Goal: Use online tool/utility: Use online tool/utility

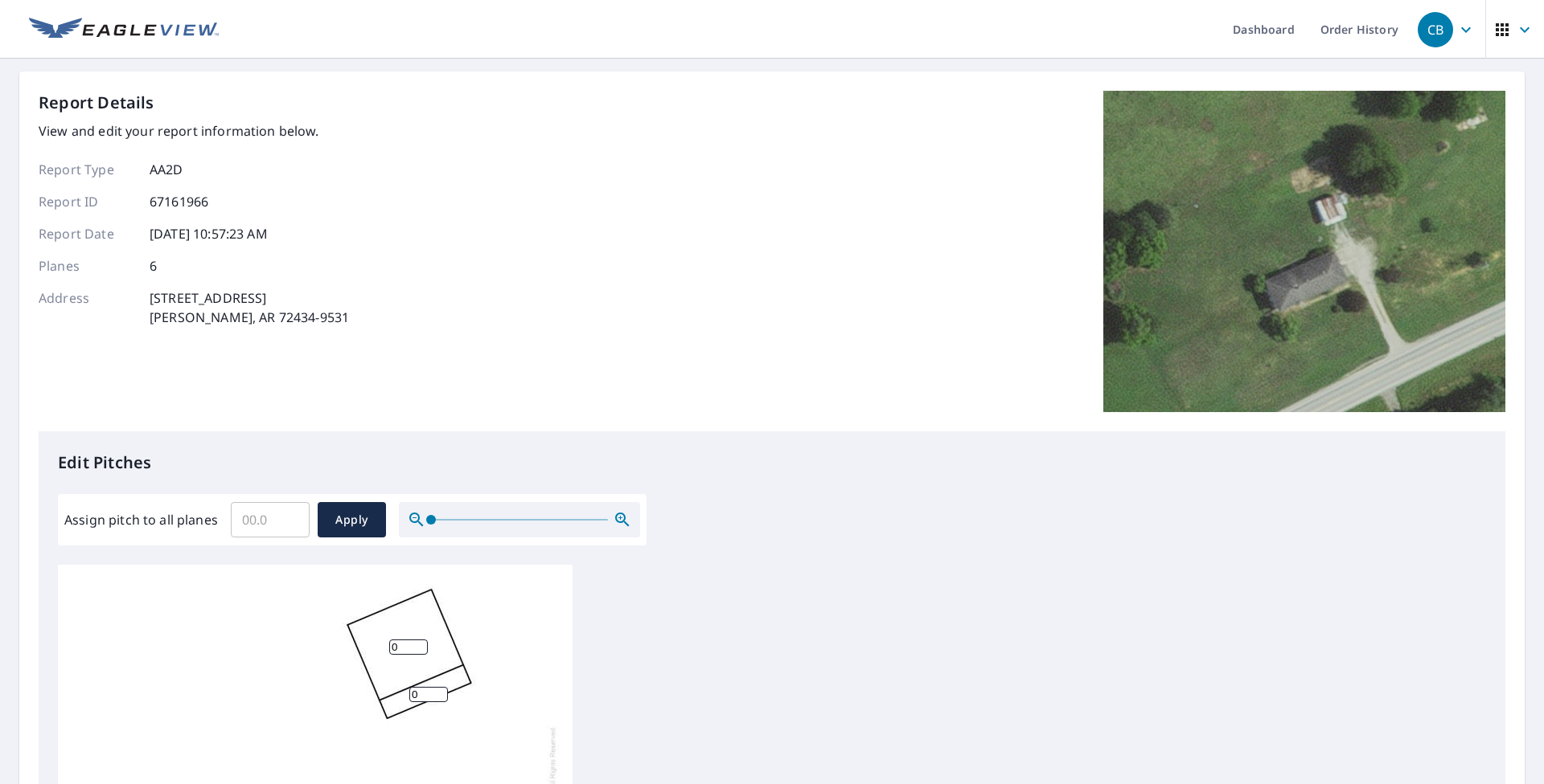
click at [271, 518] on input "Assign pitch to all planes" at bounding box center [270, 521] width 79 height 45
type input "5"
click at [349, 519] on span "Apply" at bounding box center [352, 521] width 43 height 20
type input "5"
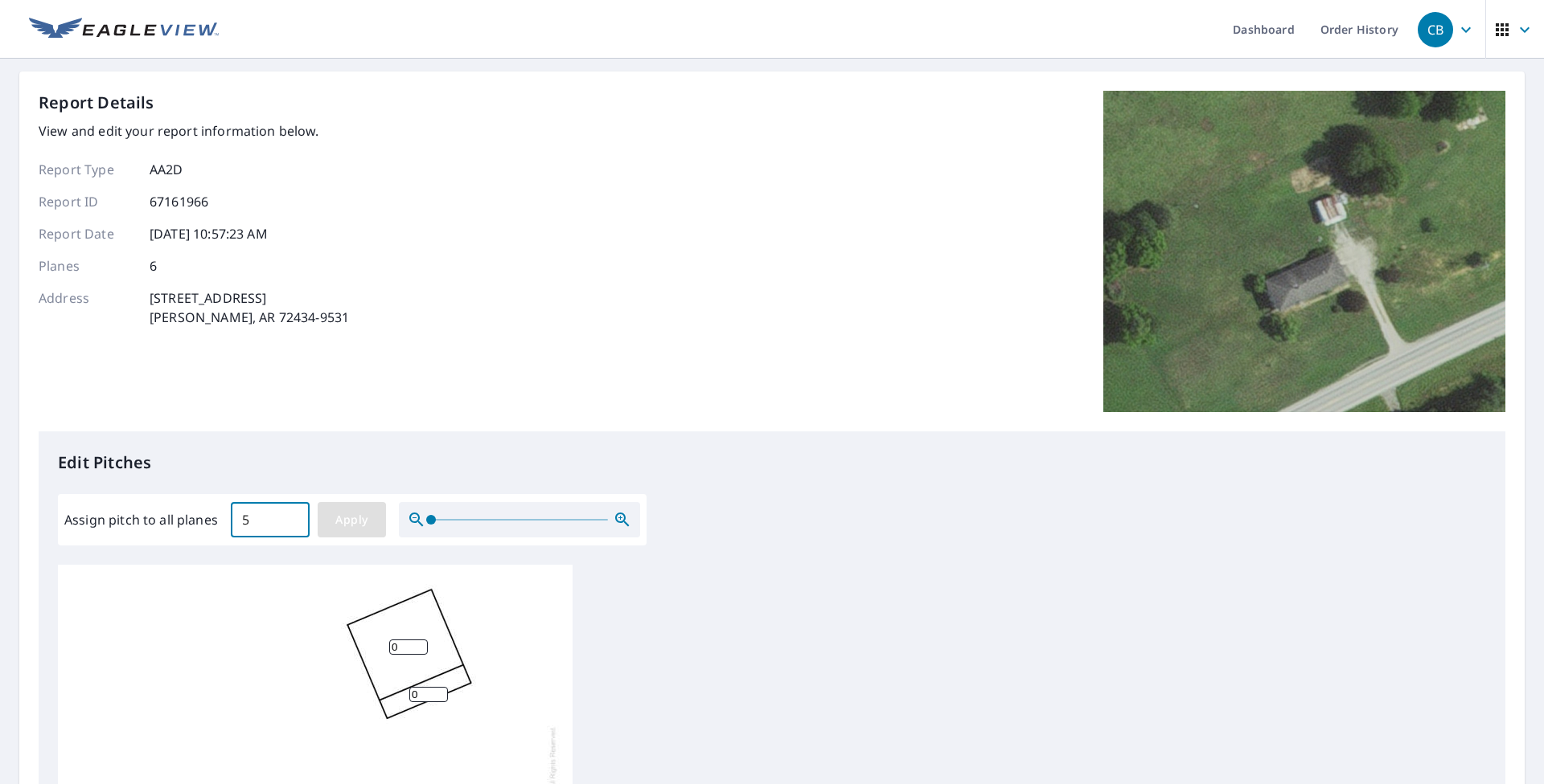
type input "5"
click at [359, 521] on span "Apply" at bounding box center [352, 521] width 43 height 20
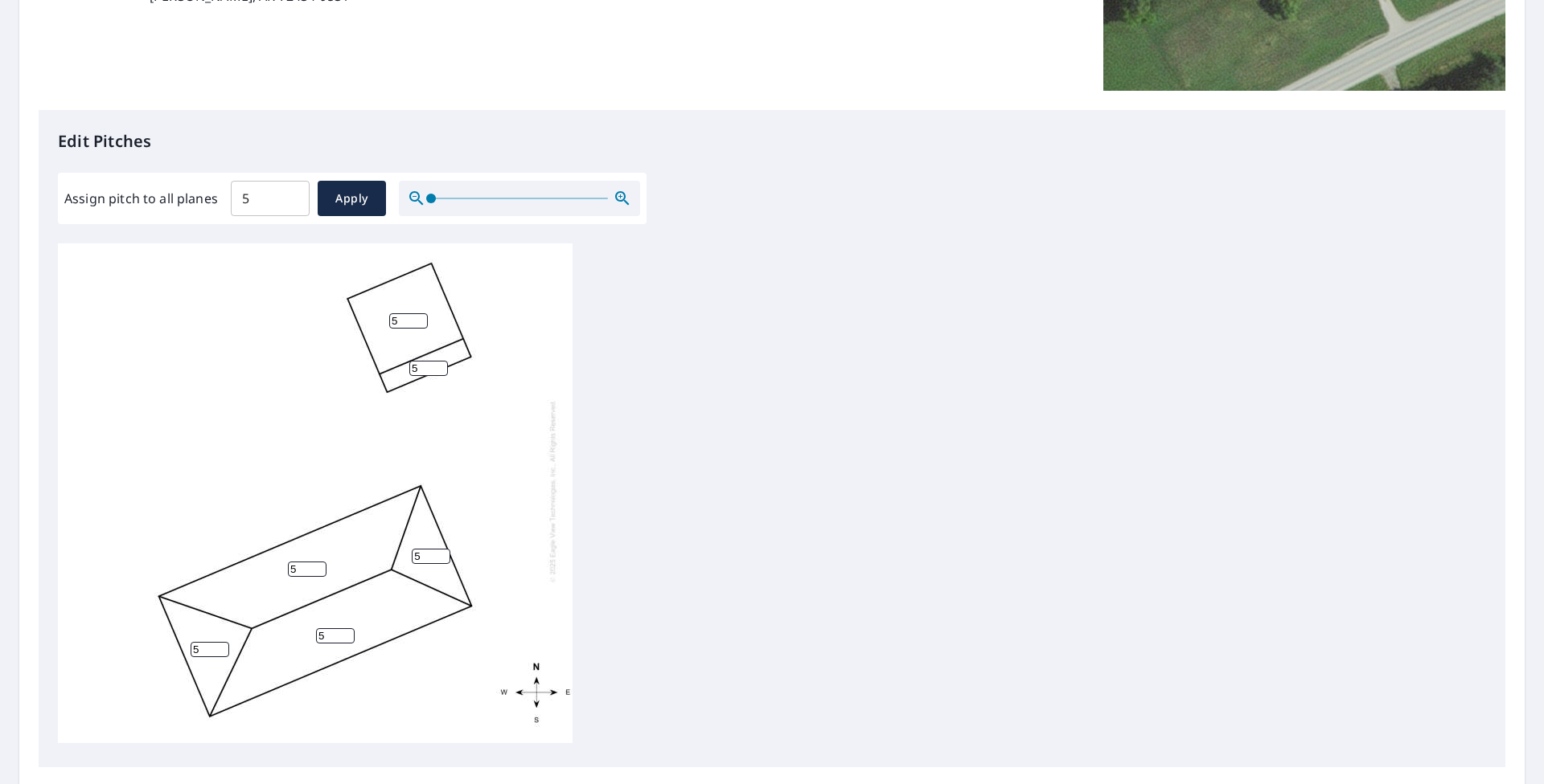
scroll to position [17, 0]
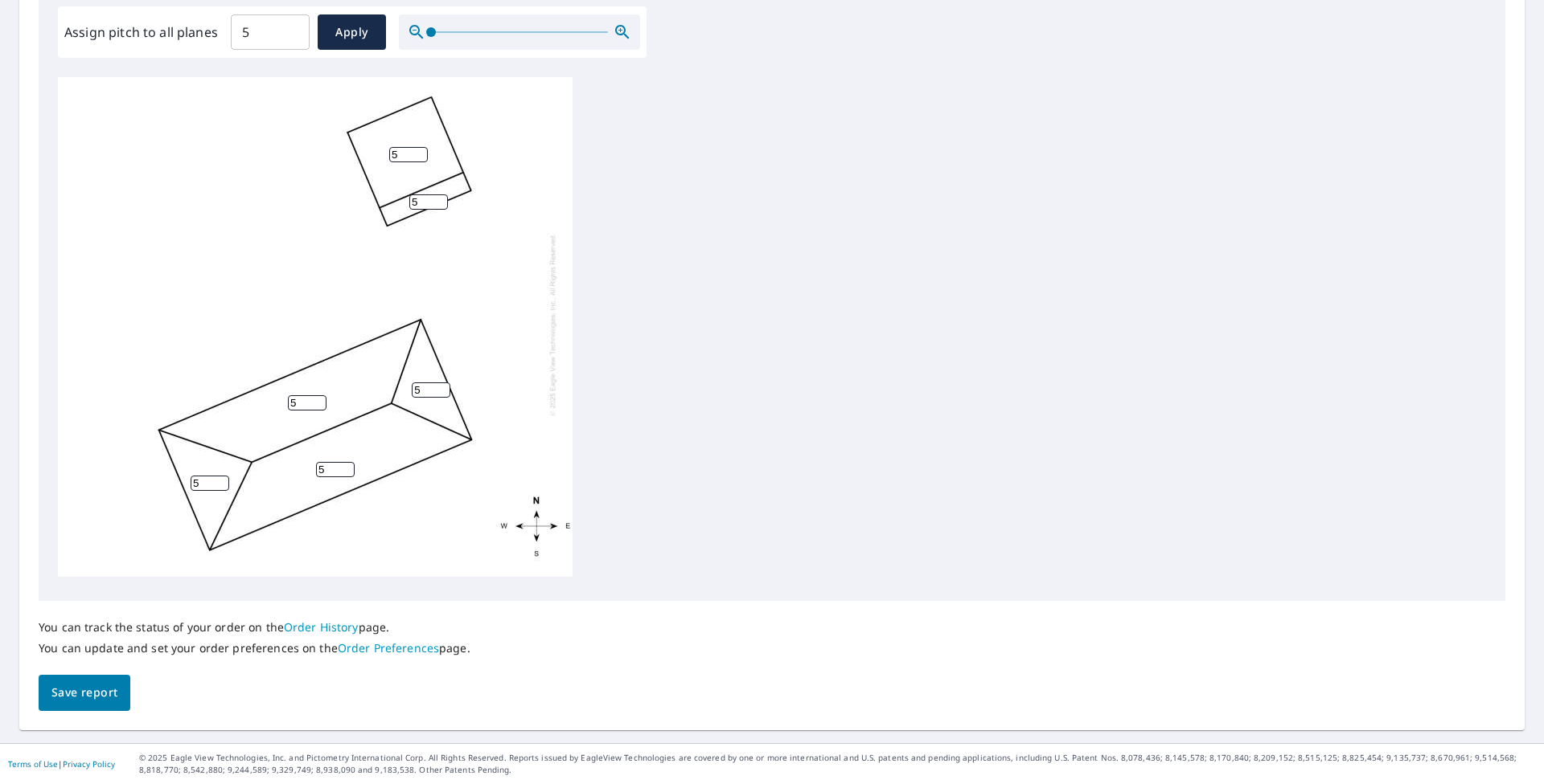
click at [87, 693] on span "Save report" at bounding box center [85, 693] width 66 height 20
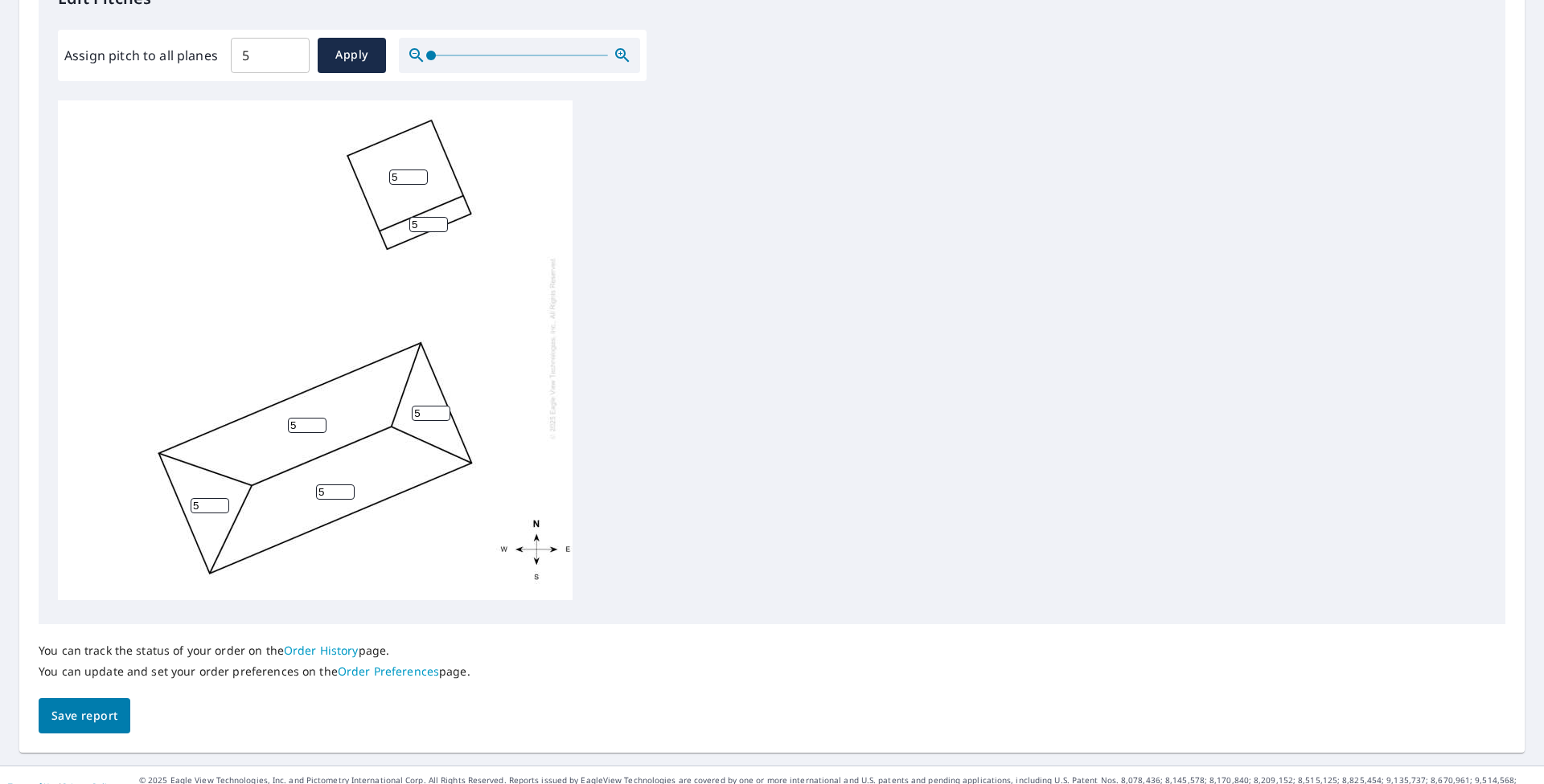
scroll to position [546, 0]
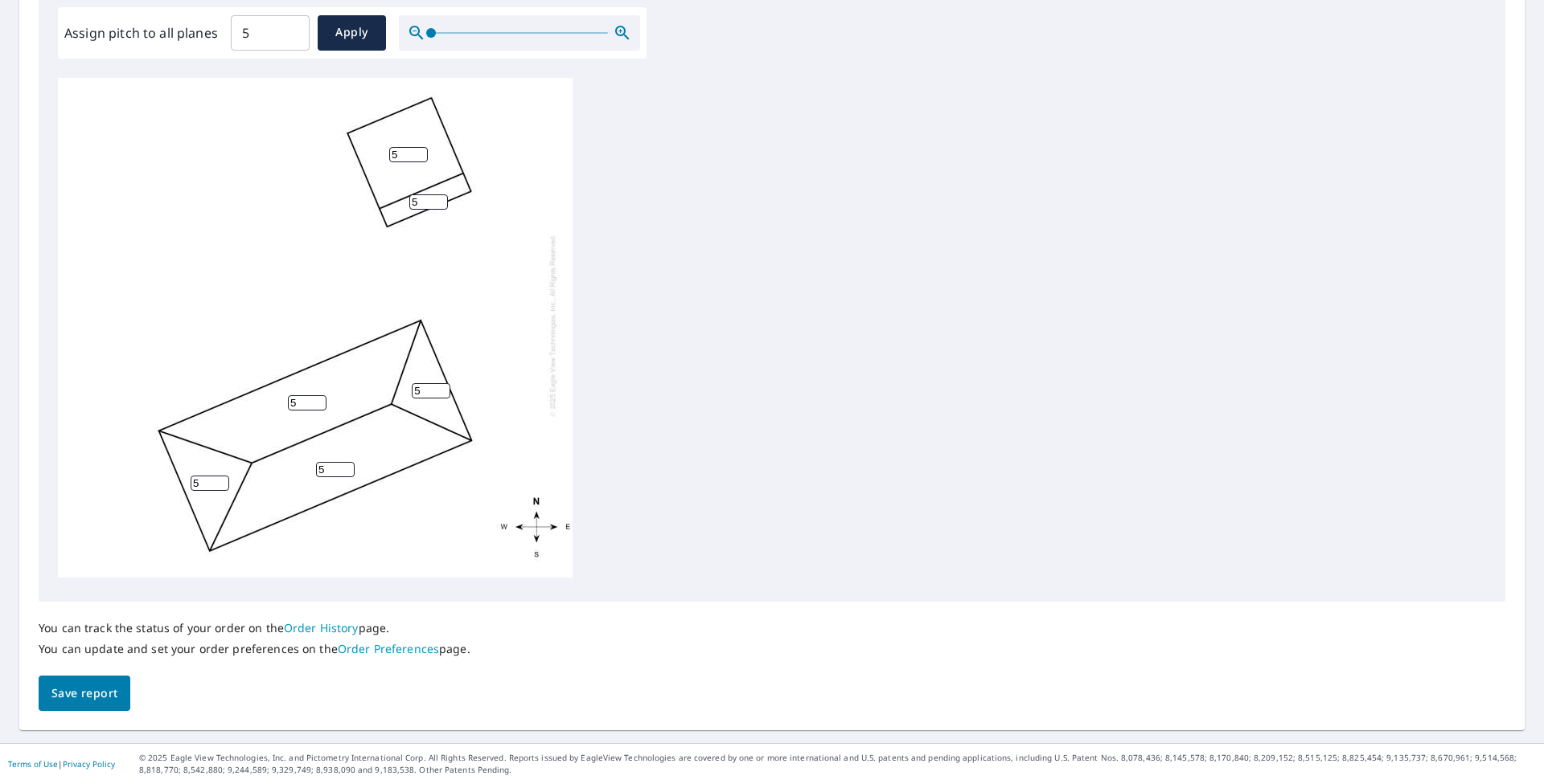
drag, startPoint x: 99, startPoint y: 692, endPoint x: 115, endPoint y: 693, distance: 16.0
click at [99, 692] on span "Save report" at bounding box center [85, 694] width 66 height 20
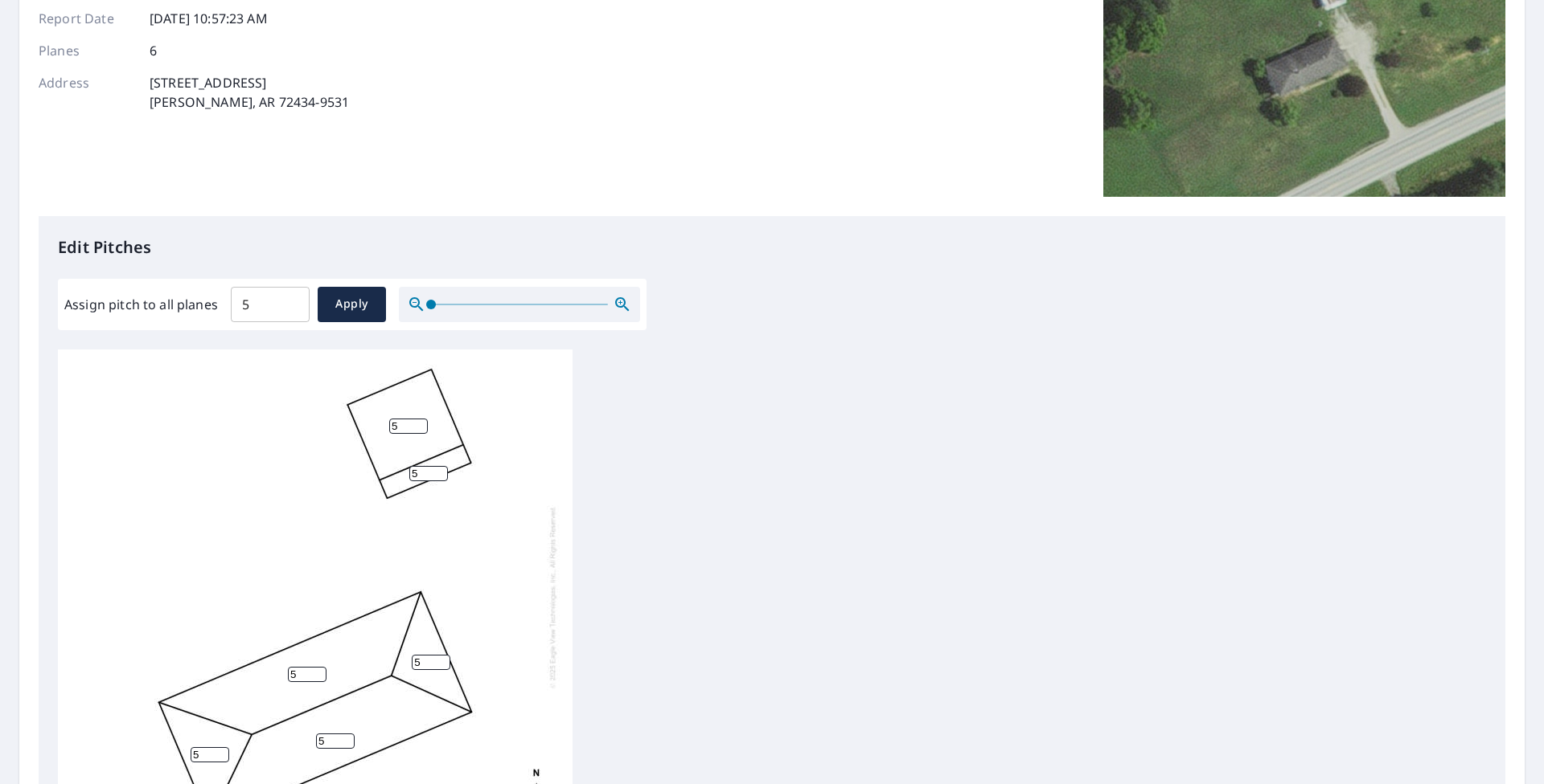
scroll to position [0, 0]
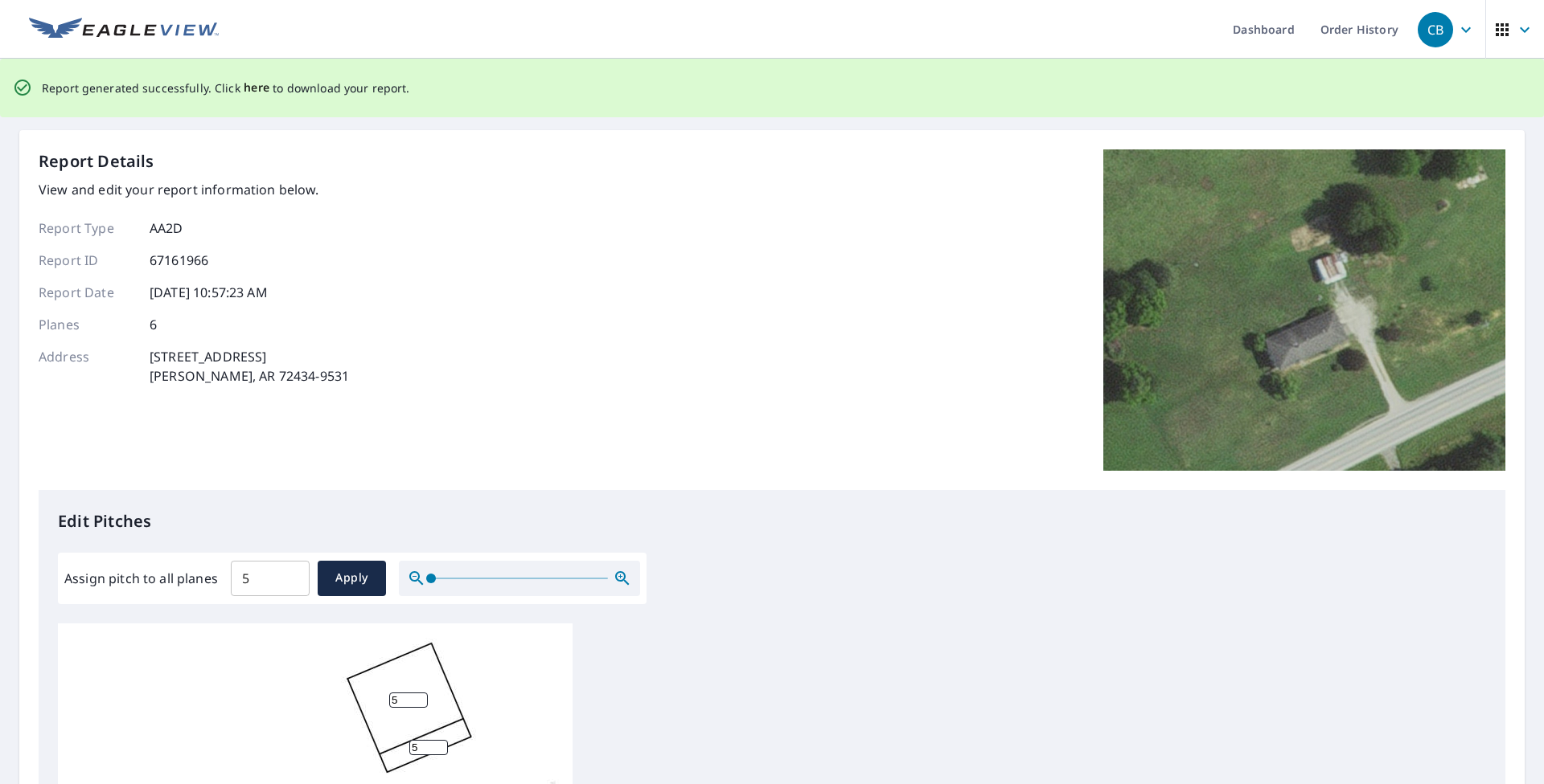
click at [258, 87] on span "here" at bounding box center [256, 88] width 26 height 20
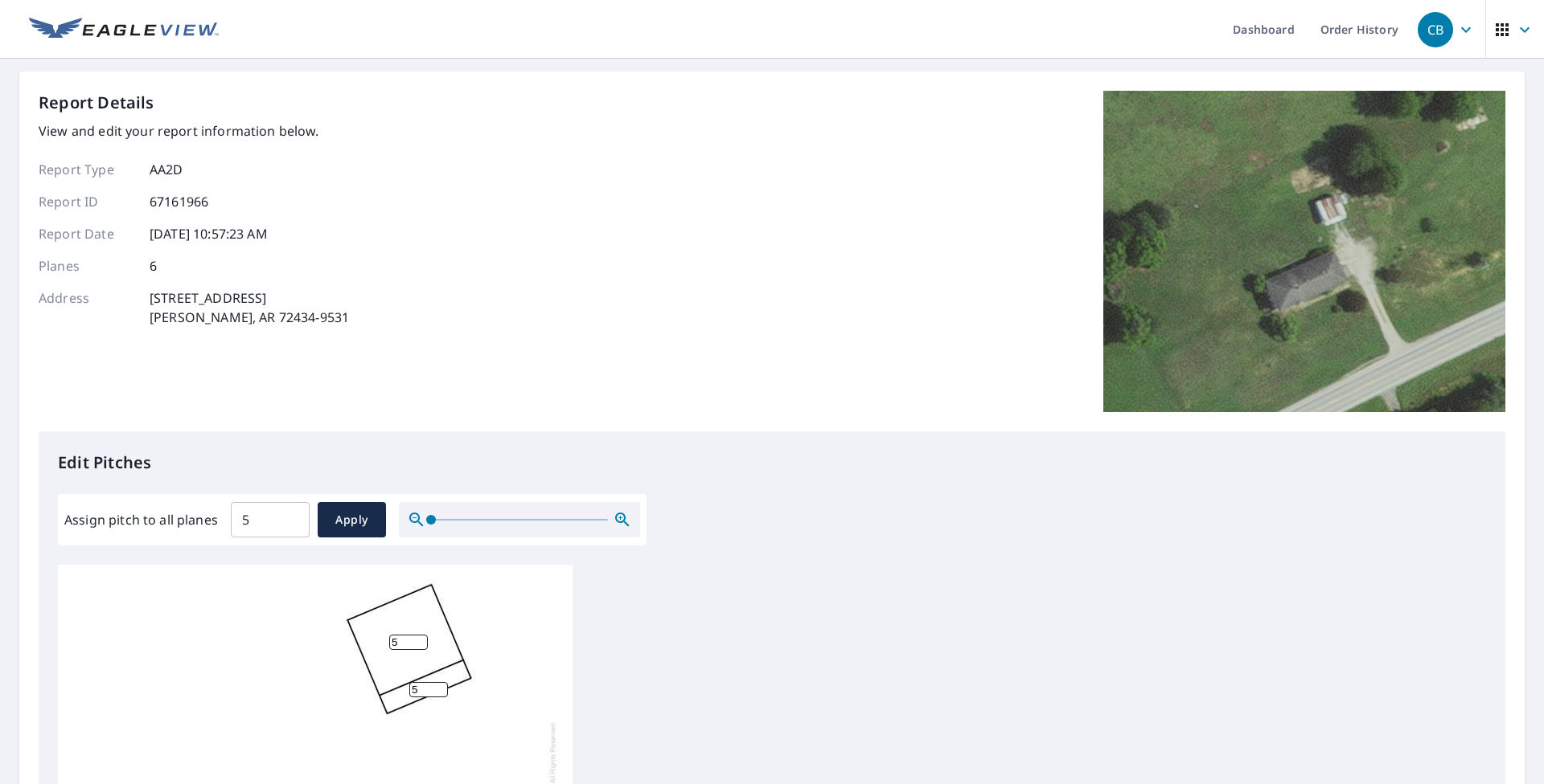
click at [671, 257] on div "Report Details View and edit your report information below. Report Type AA2D Re…" at bounding box center [772, 261] width 1467 height 341
